Goal: Communication & Community: Share content

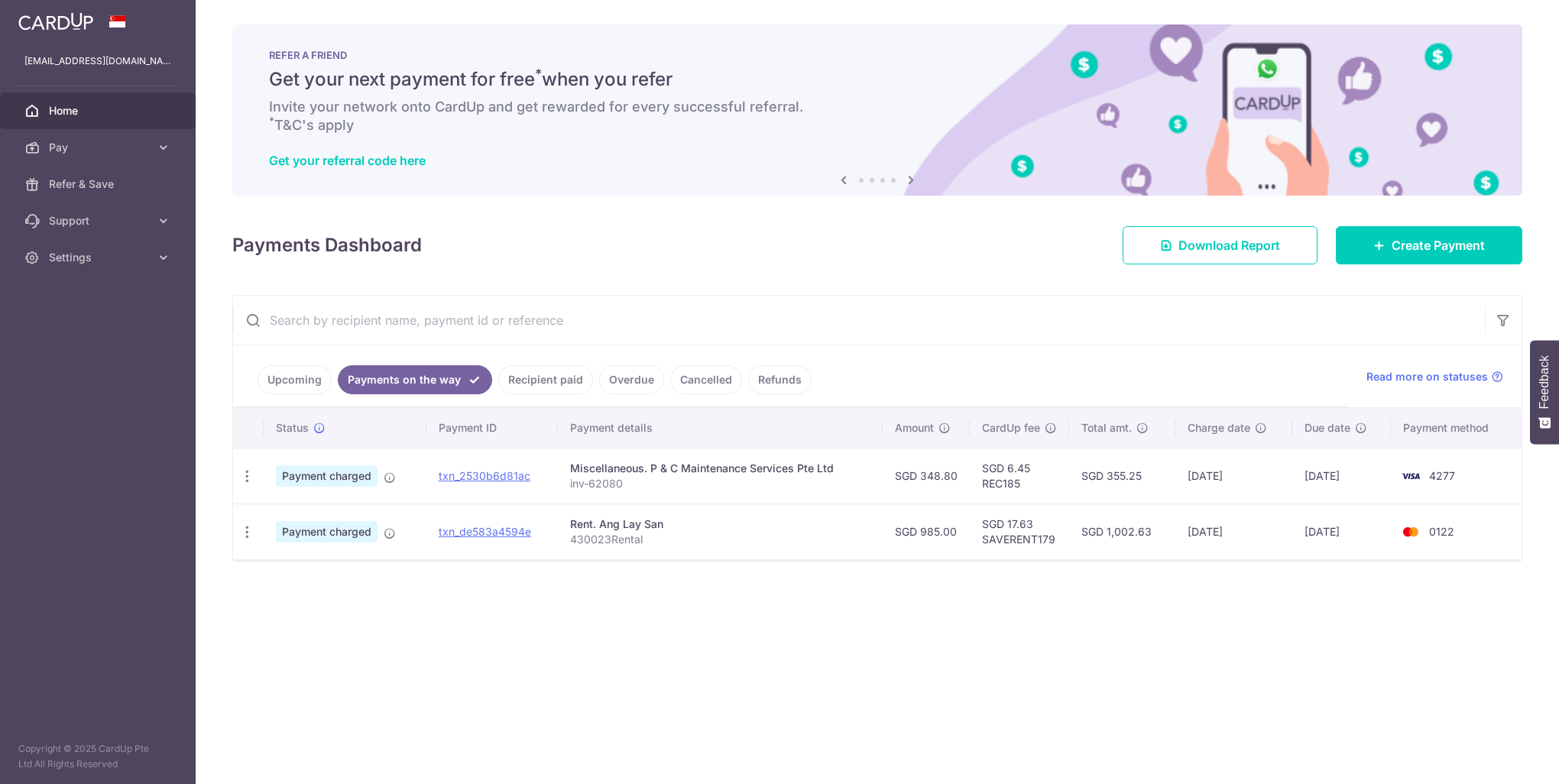
click at [788, 631] on div "× Pause Schedule Pause all future payments in this series Pause just this one p…" at bounding box center [878, 392] width 1363 height 784
click at [81, 114] on span "Home" at bounding box center [99, 110] width 101 height 15
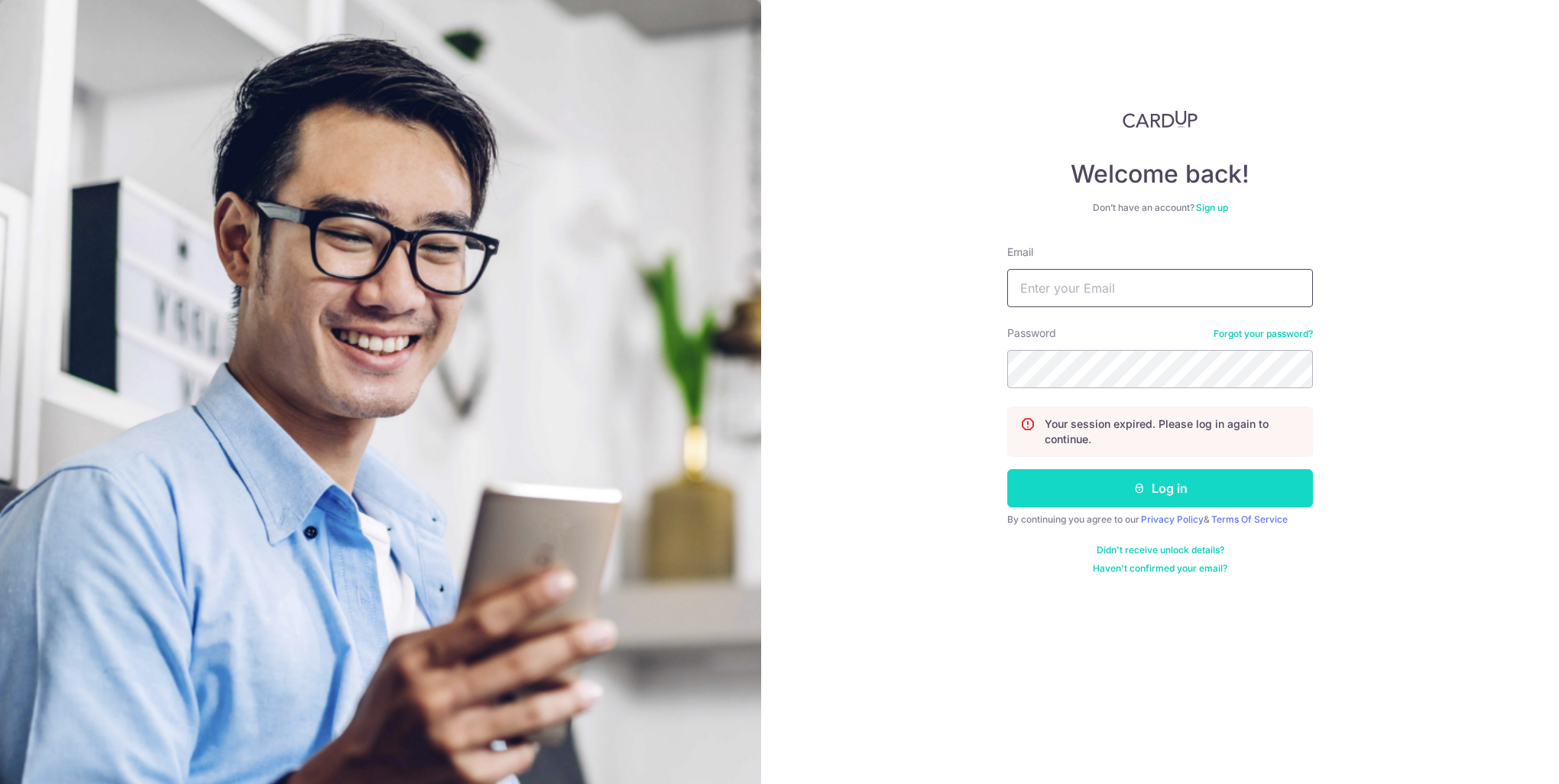
type input "[EMAIL_ADDRESS][DOMAIN_NAME]"
click at [1213, 482] on button "Log in" at bounding box center [1160, 488] width 306 height 38
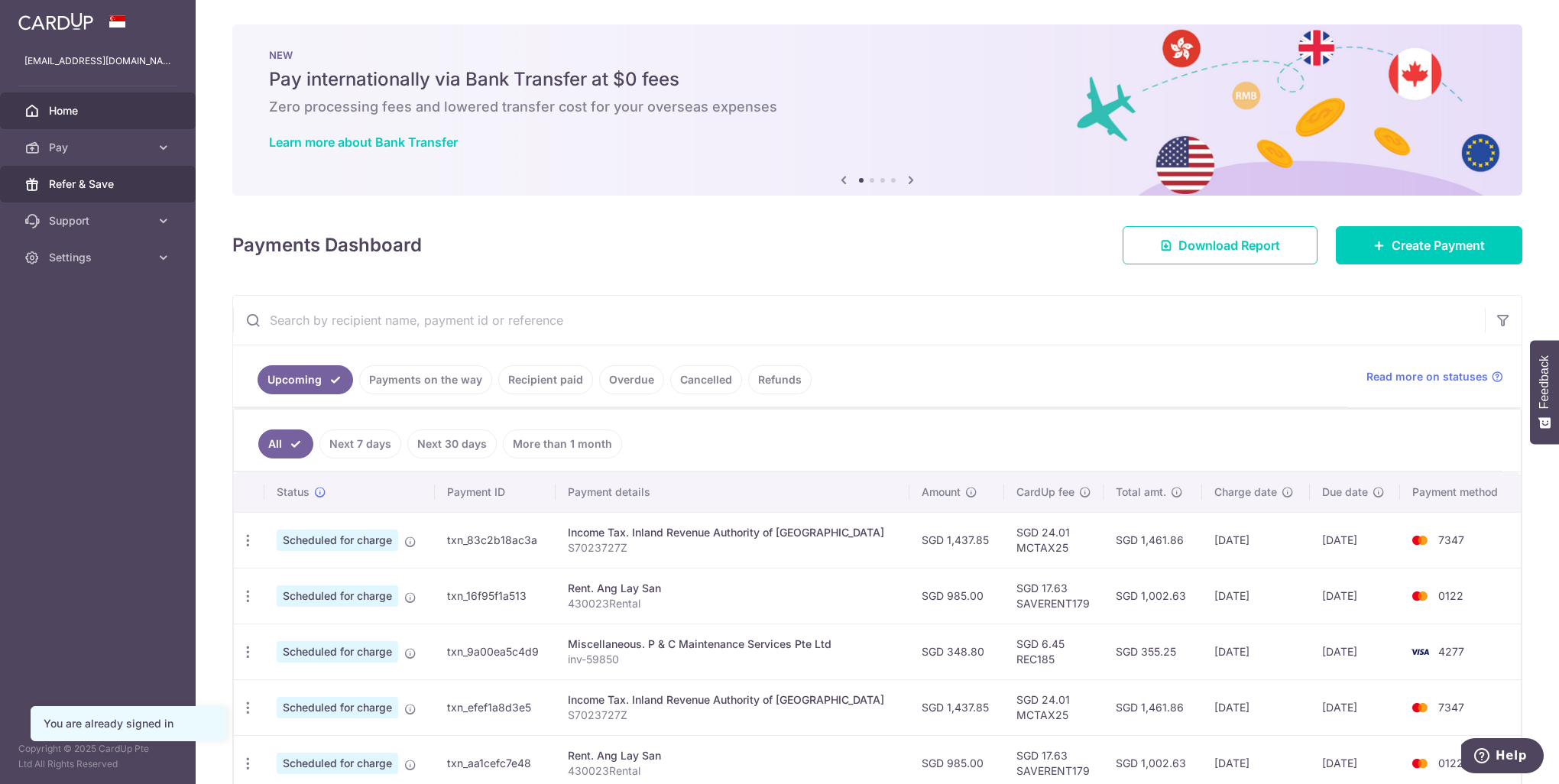
click at [95, 186] on span "Refer & Save" at bounding box center [99, 184] width 101 height 15
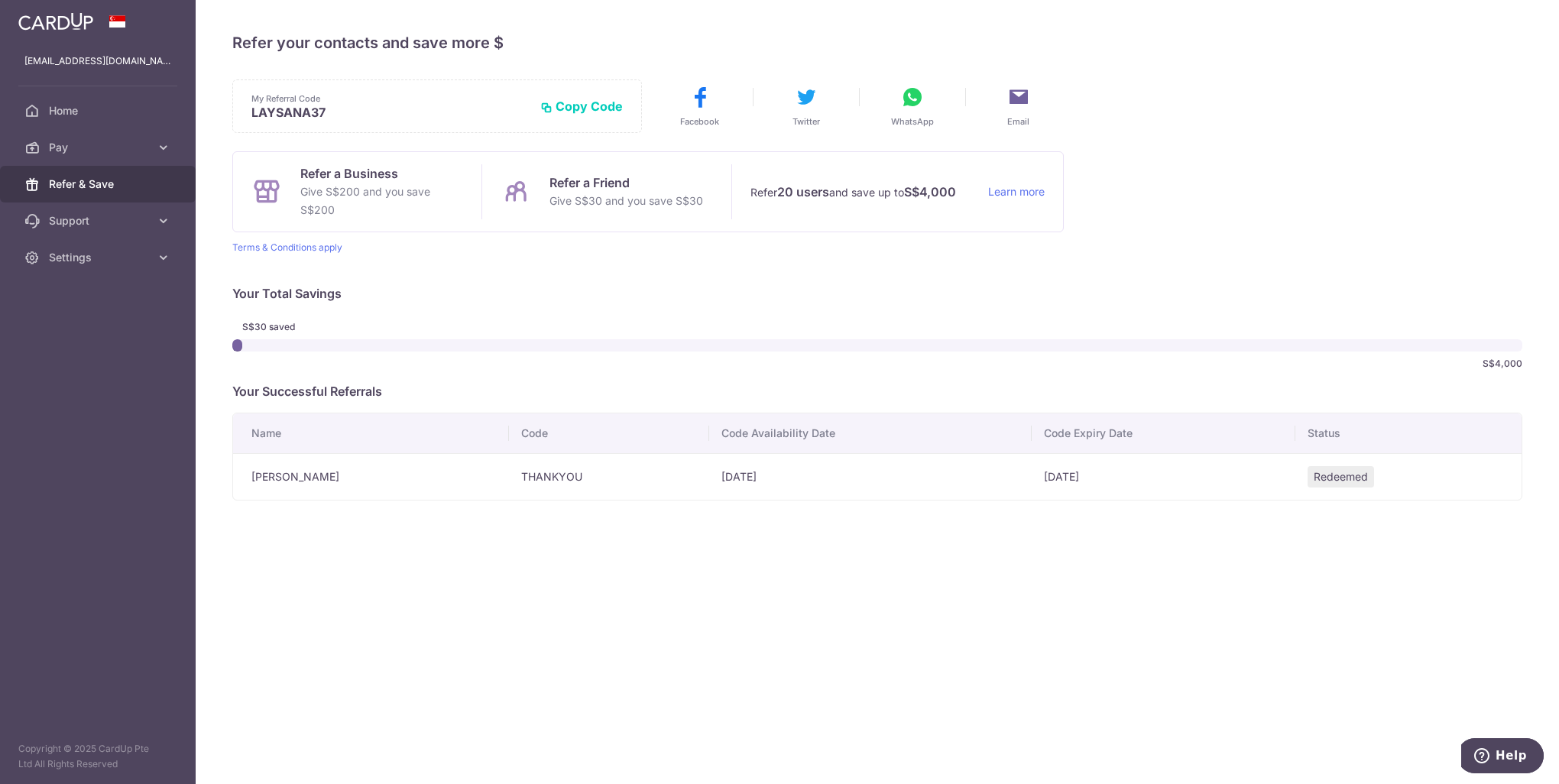
click at [911, 99] on icon at bounding box center [911, 96] width 24 height 24
click at [1021, 99] on icon at bounding box center [1018, 96] width 24 height 24
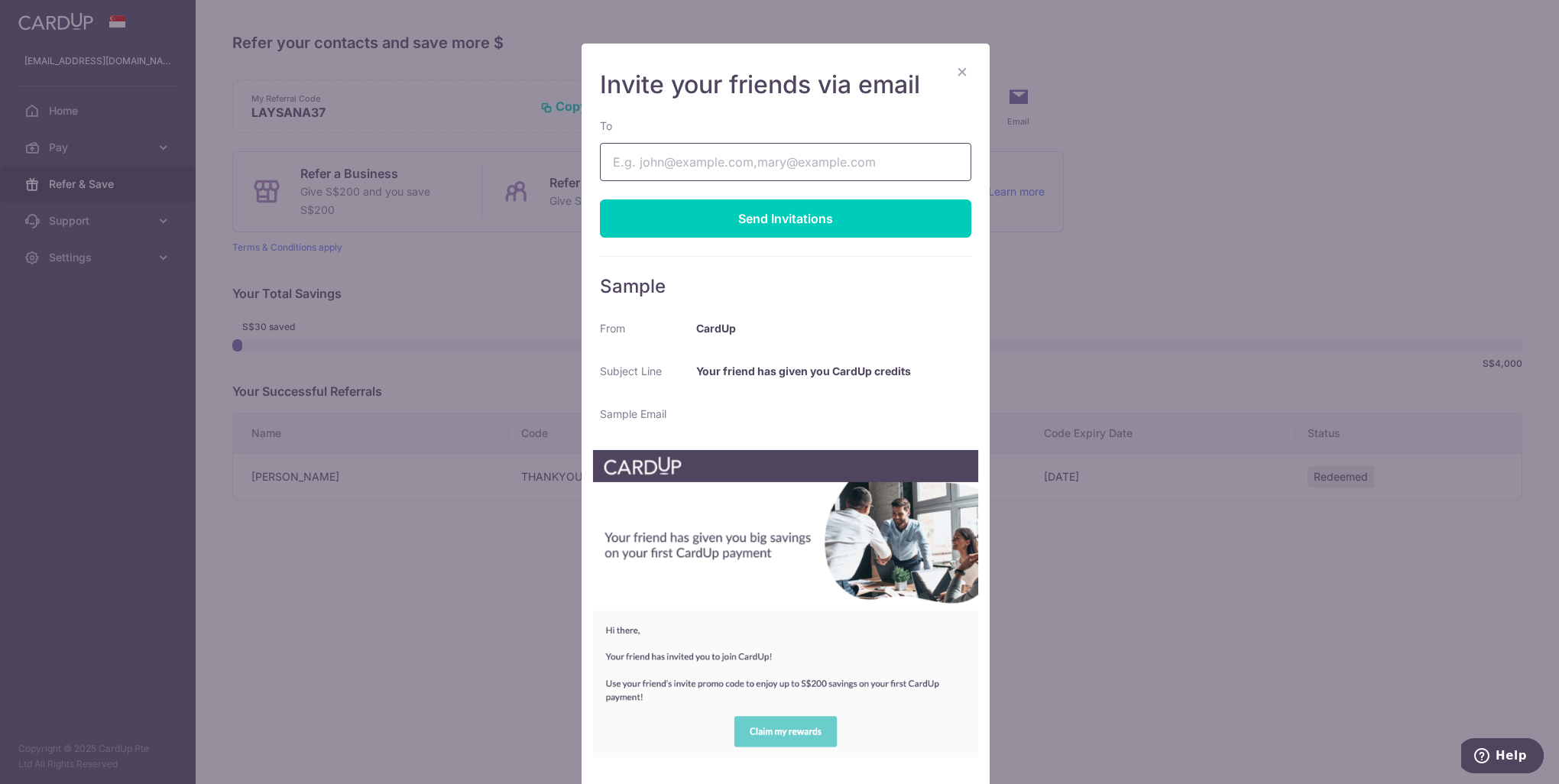
click at [807, 162] on input "To" at bounding box center [785, 162] width 371 height 38
type input "[EMAIL_ADDRESS][DOMAIN_NAME]"
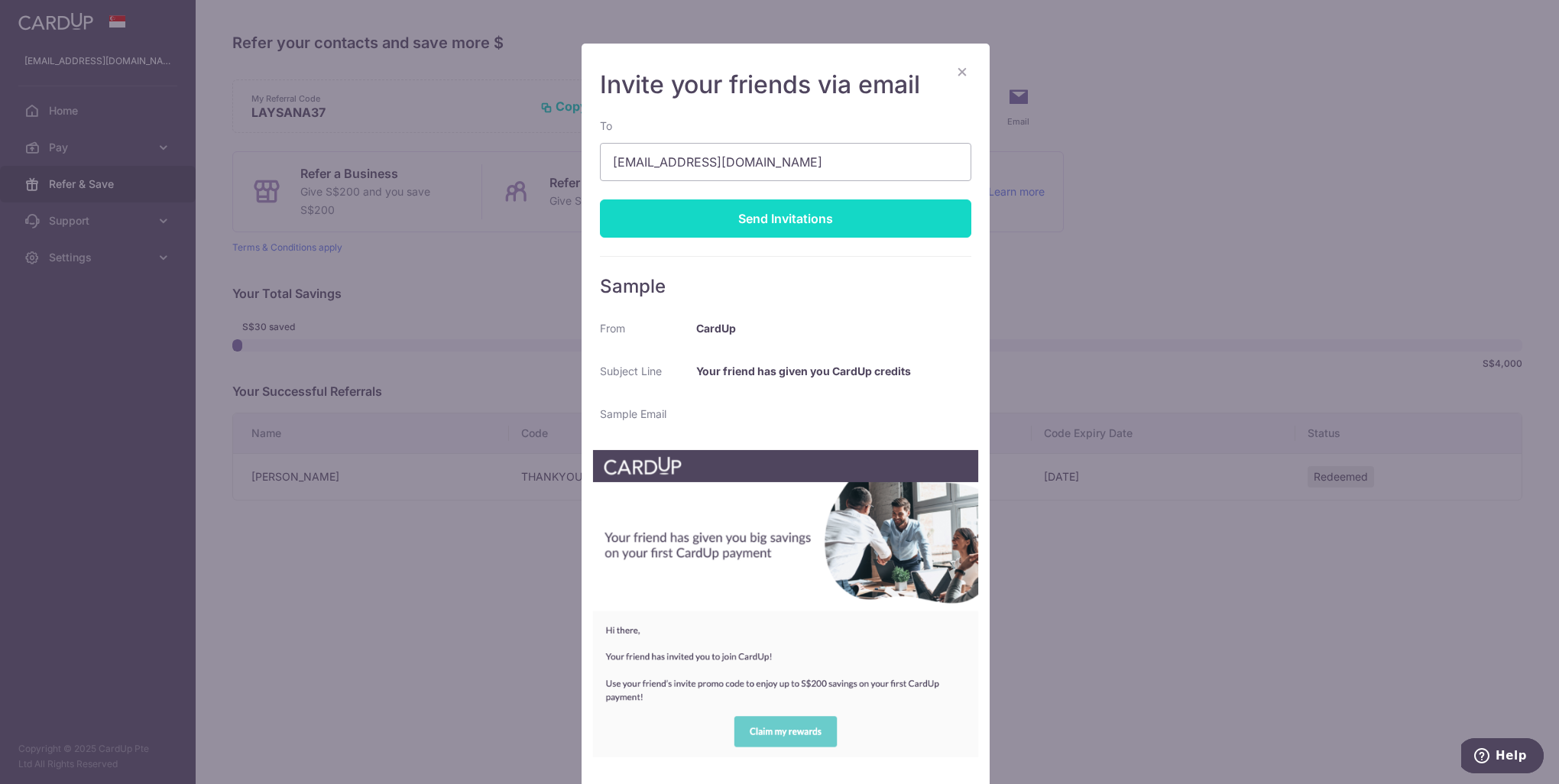
click at [780, 222] on div "Send Invitations" at bounding box center [785, 218] width 371 height 38
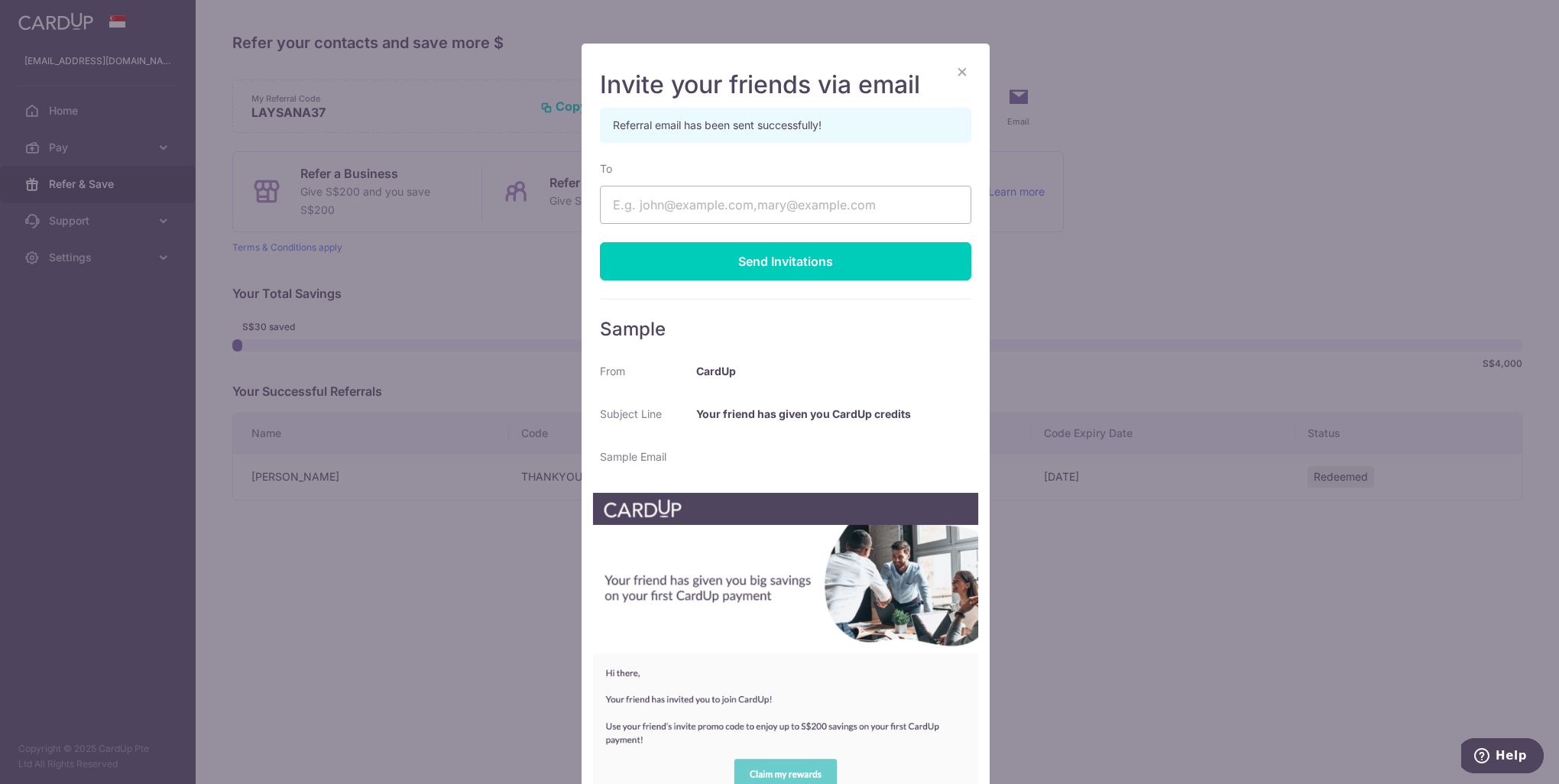
click at [953, 69] on button "×" at bounding box center [961, 70] width 18 height 18
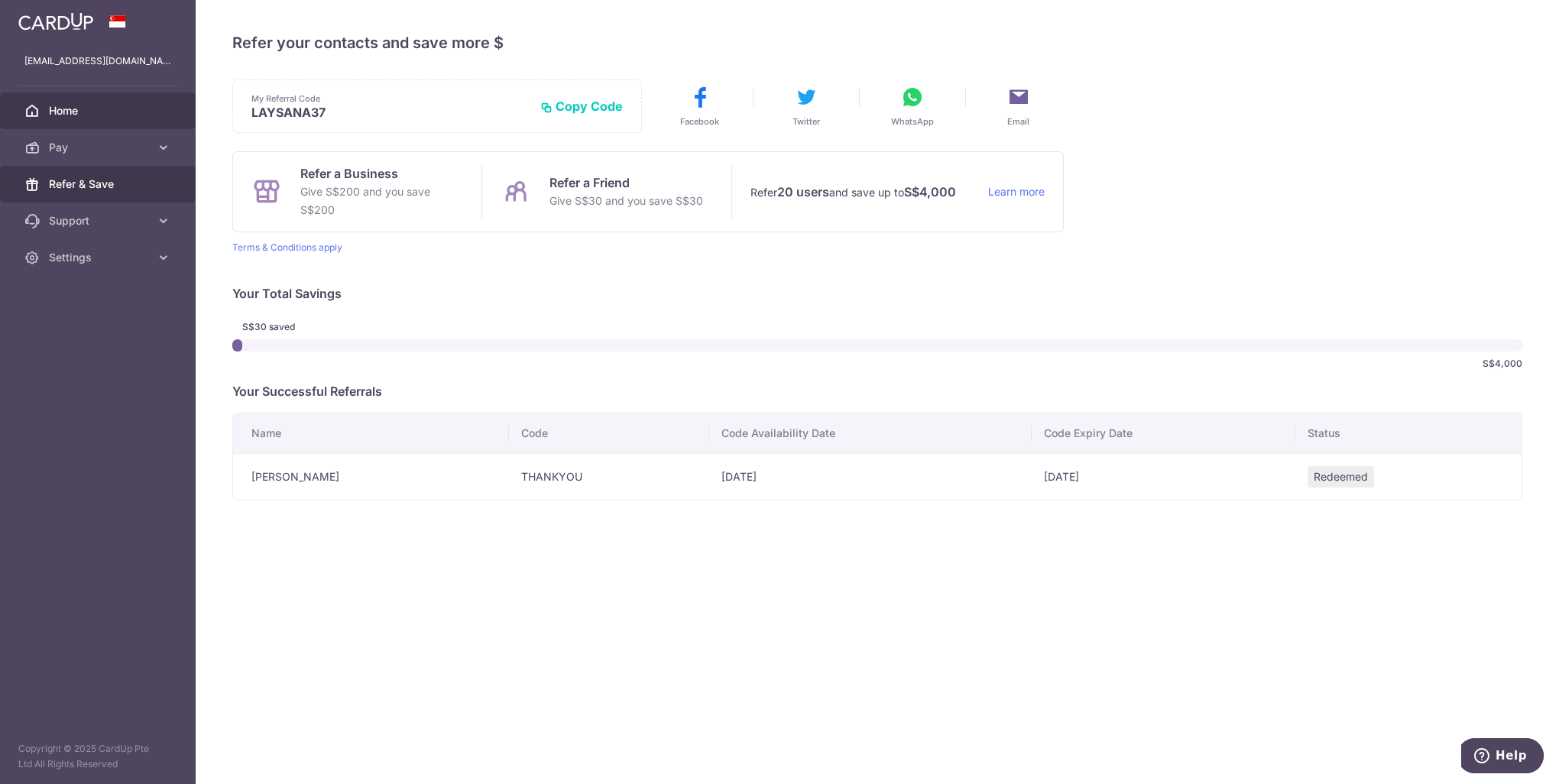
click at [99, 114] on span "Home" at bounding box center [99, 110] width 101 height 15
